Goal: Task Accomplishment & Management: Manage account settings

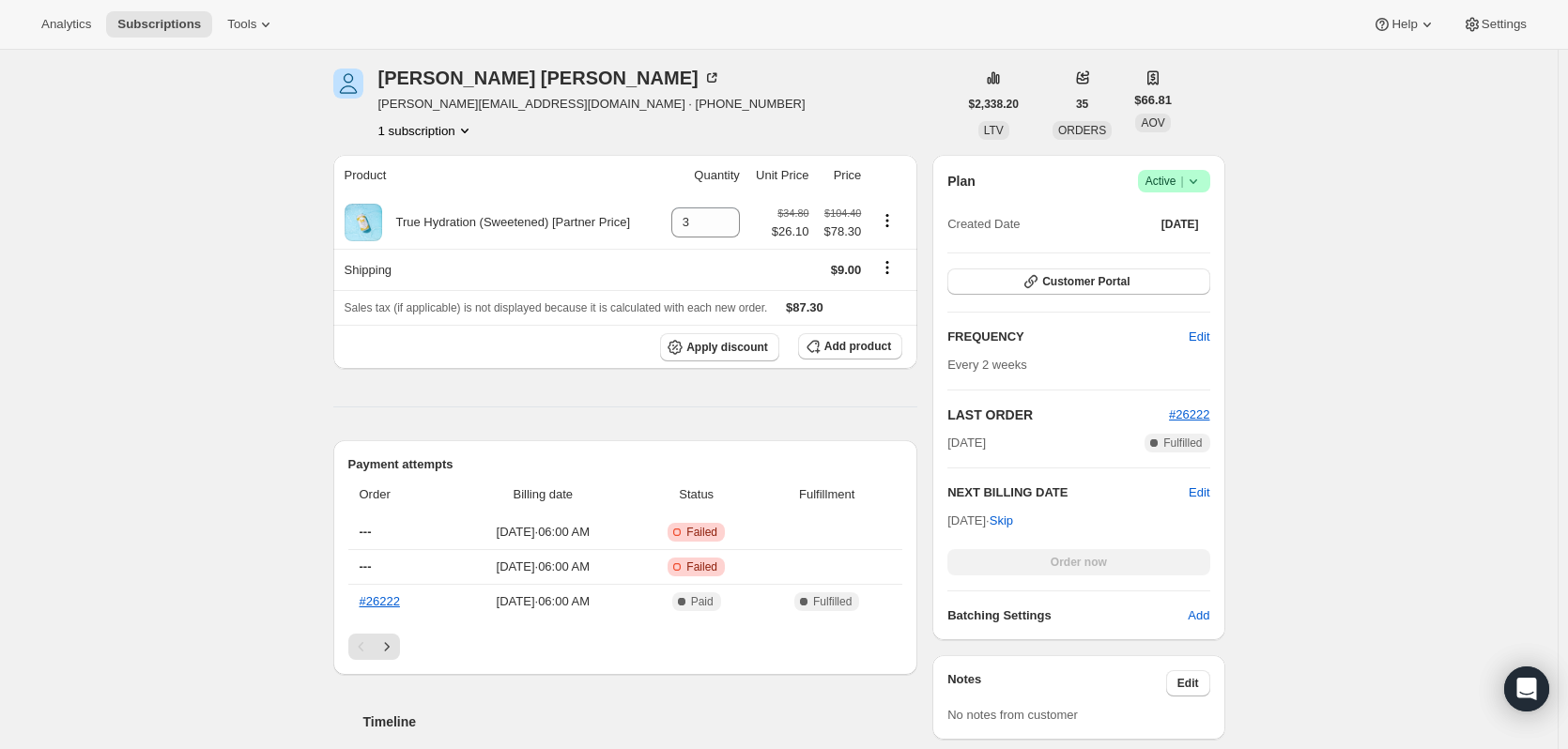
scroll to position [845, 0]
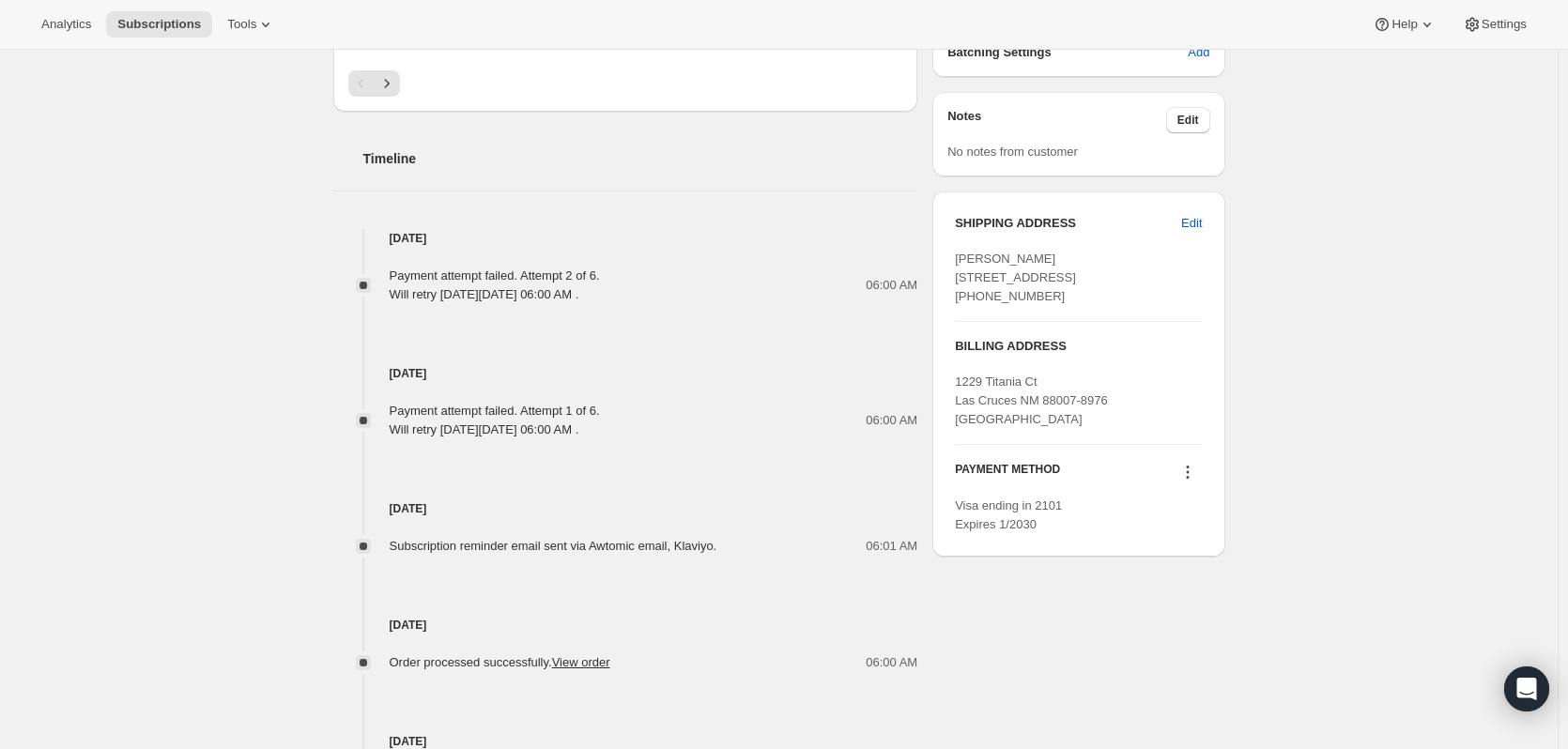
click at [1194, 498] on div "PAYMENT METHOD Visa ending in 2101 Expires 1/2030" at bounding box center [1078, 489] width 246 height 89
click at [1195, 482] on icon at bounding box center [1188, 472] width 19 height 19
click at [1184, 549] on span "Send link to update card" at bounding box center [1192, 545] width 132 height 14
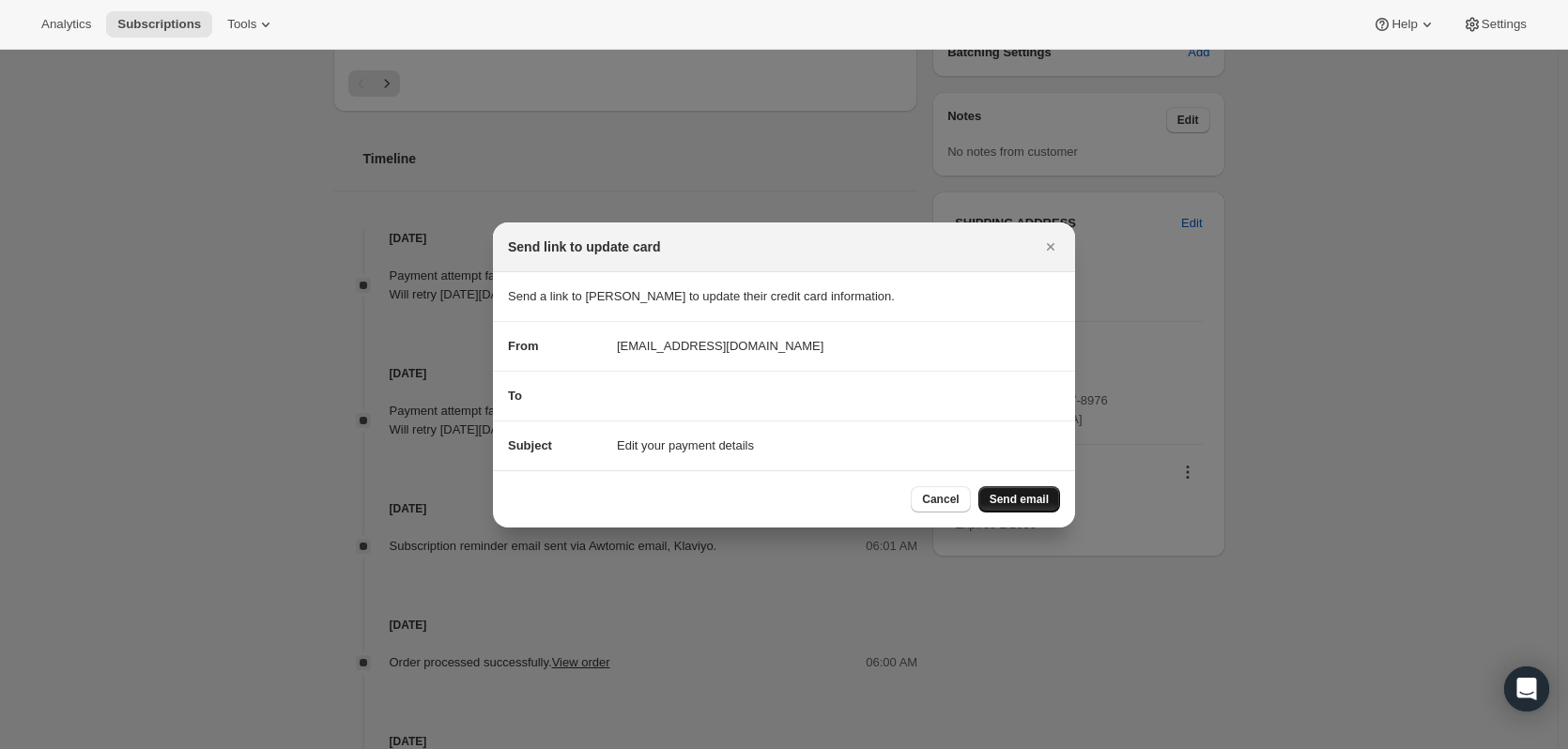
click at [1019, 493] on span "Send email" at bounding box center [1019, 500] width 59 height 15
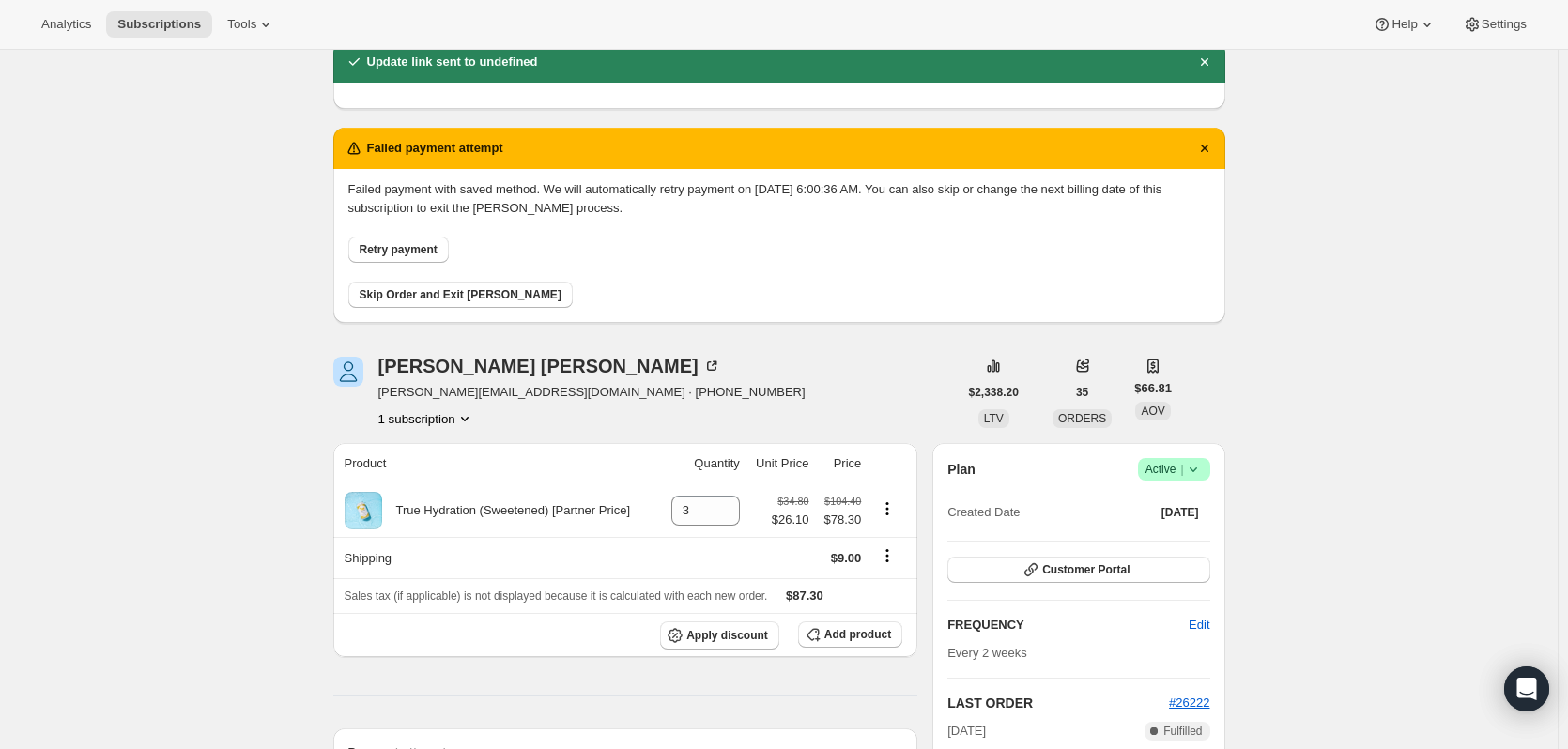
scroll to position [0, 0]
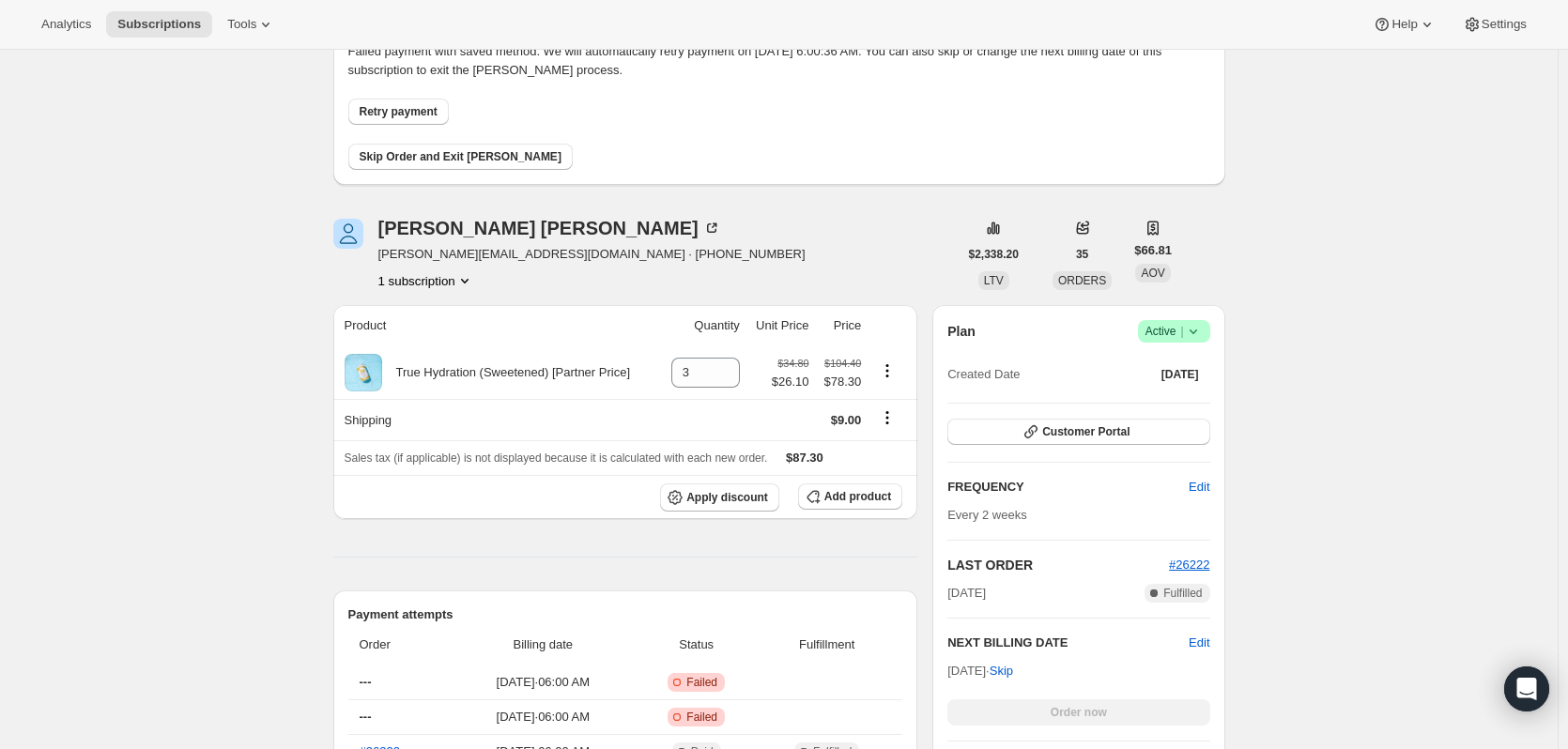
scroll to position [281, 0]
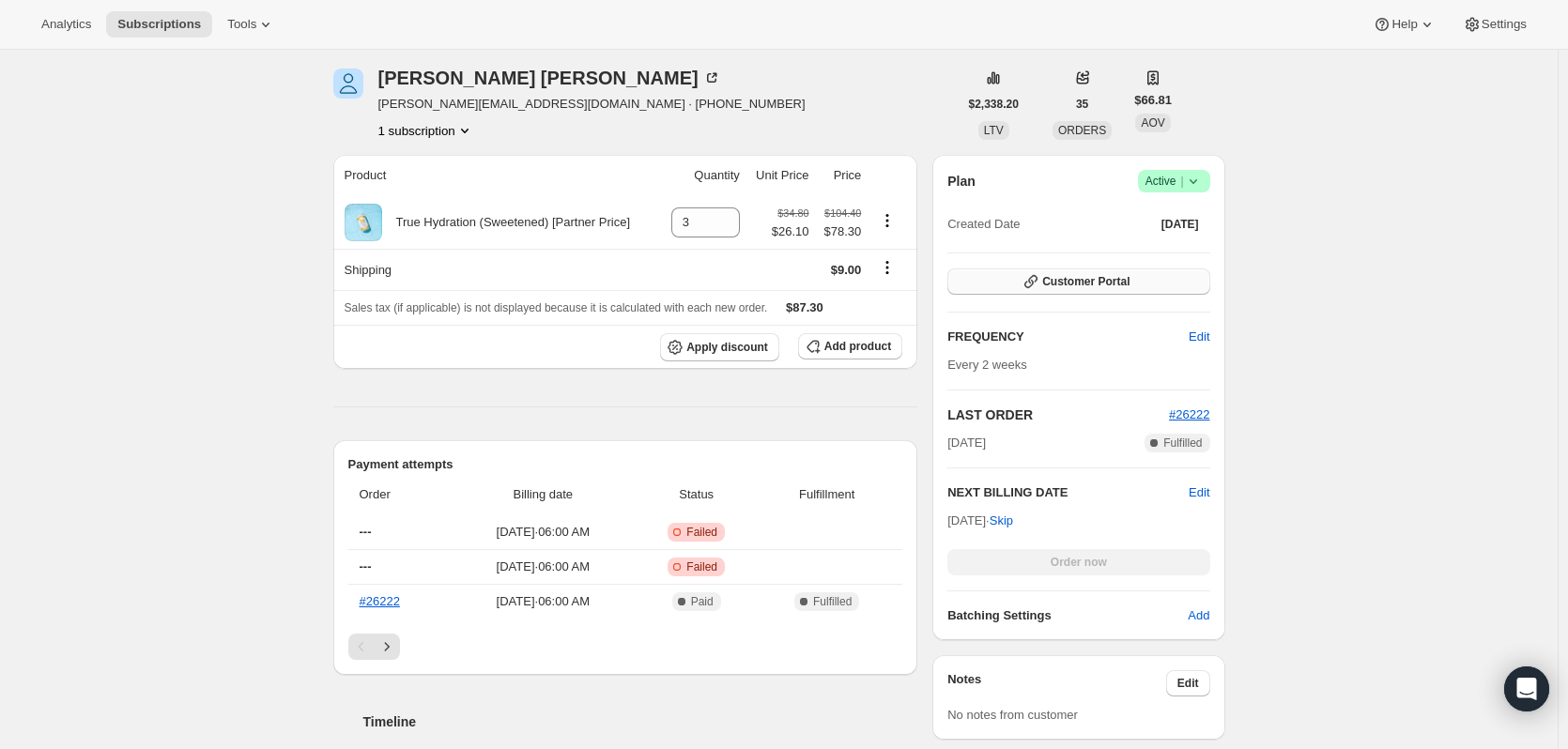
click at [1050, 287] on span "Customer Portal" at bounding box center [1085, 281] width 87 height 15
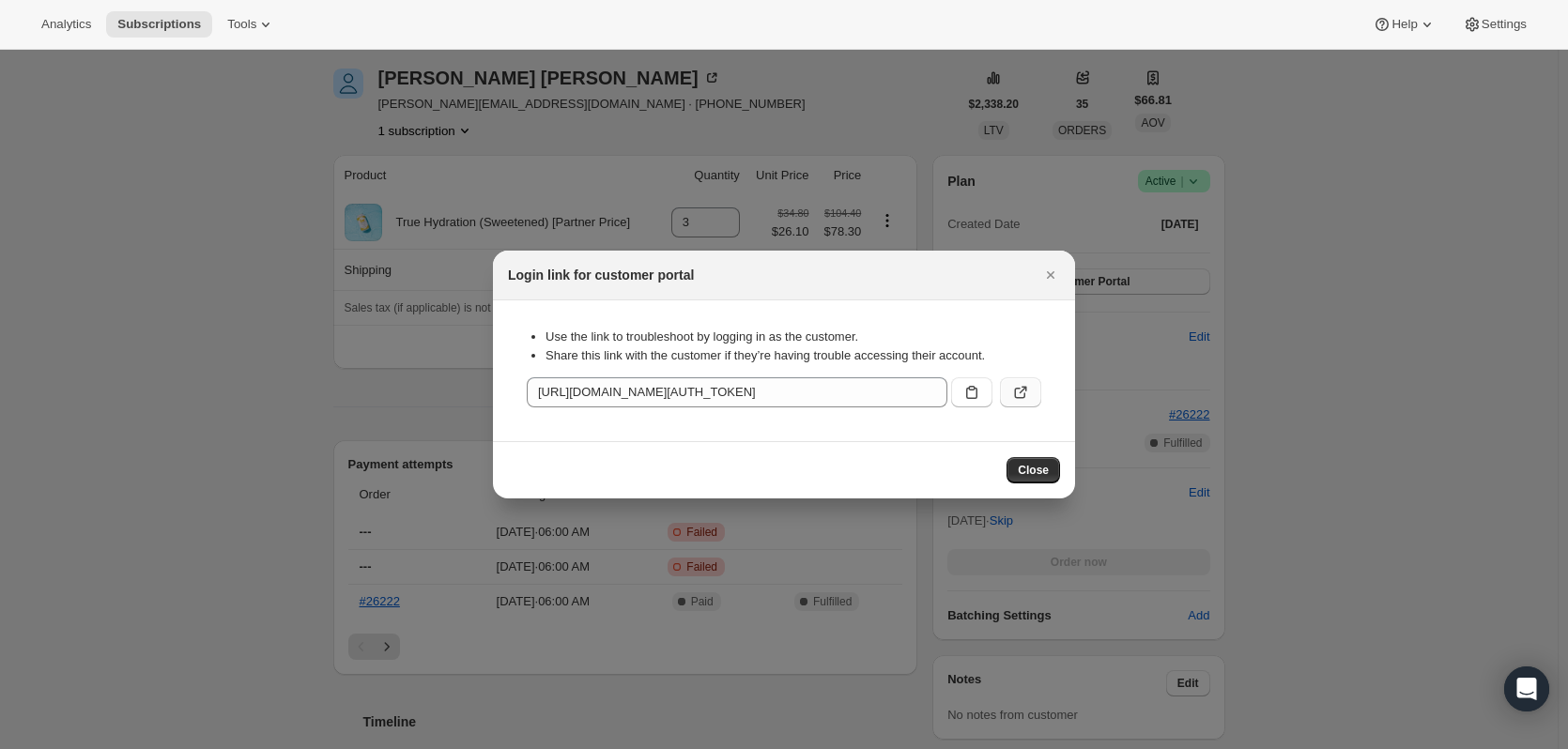
click at [1031, 390] on button ":r1i:" at bounding box center [1021, 392] width 41 height 30
drag, startPoint x: 1057, startPoint y: 272, endPoint x: 1036, endPoint y: 270, distance: 21.1
click at [1052, 272] on icon "Close" at bounding box center [1051, 275] width 19 height 19
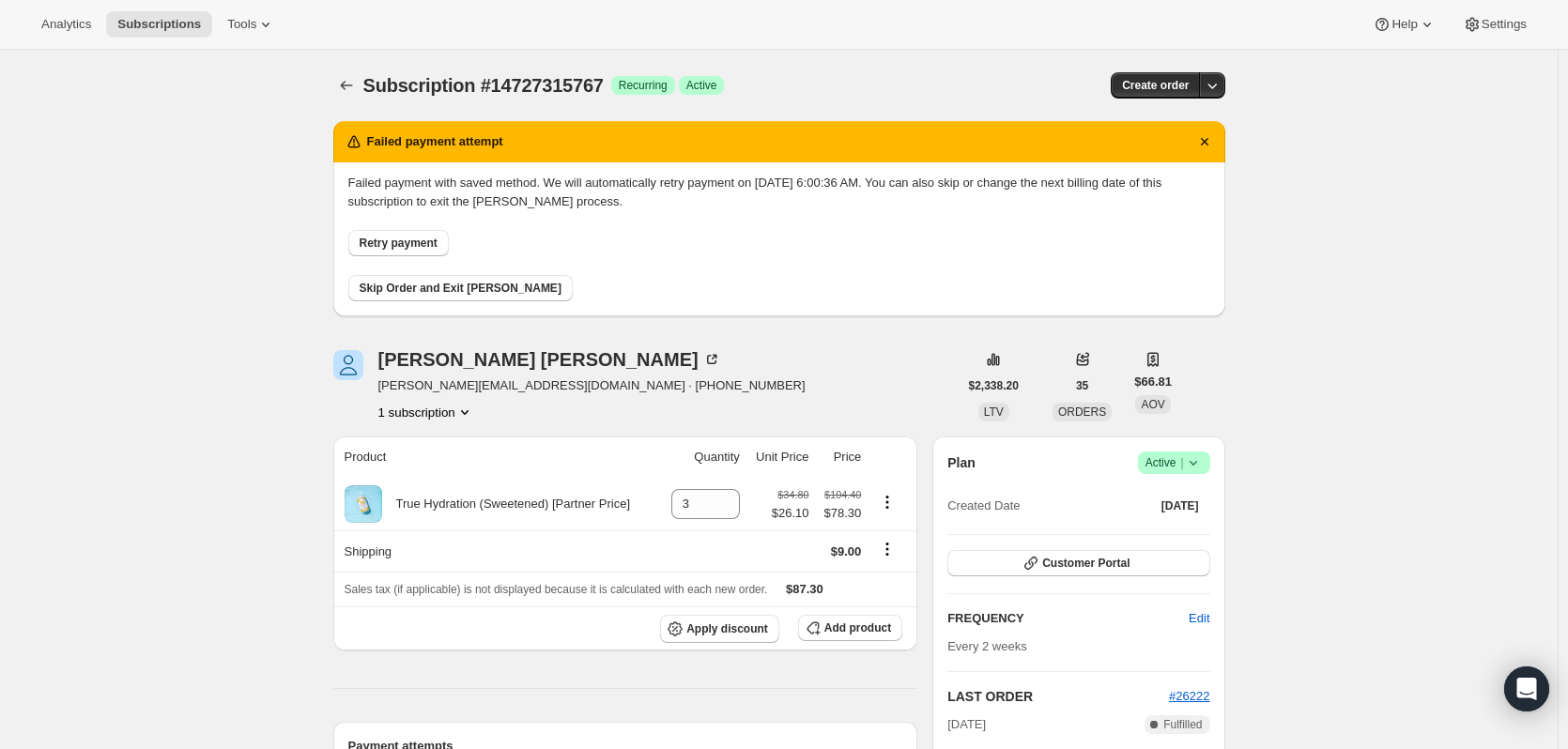
click at [424, 250] on button "Retry payment" at bounding box center [398, 244] width 101 height 26
